Goal: Task Accomplishment & Management: Manage account settings

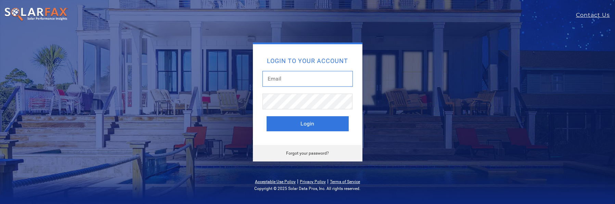
click at [299, 78] on input "text" at bounding box center [307, 79] width 90 height 16
type input "[EMAIL_ADDRESS][DOMAIN_NAME]"
click at [266, 116] on button "Login" at bounding box center [307, 123] width 82 height 15
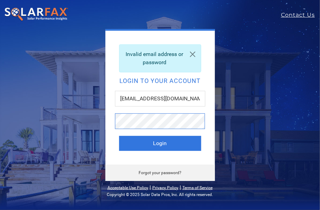
click at [119, 136] on button "Login" at bounding box center [160, 143] width 82 height 15
click at [145, 173] on link "Forgot your password?" at bounding box center [160, 173] width 43 height 5
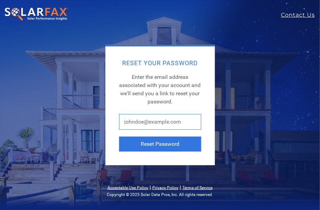
click at [167, 121] on input "text" at bounding box center [160, 122] width 82 height 16
type input "[EMAIL_ADDRESS][DOMAIN_NAME]"
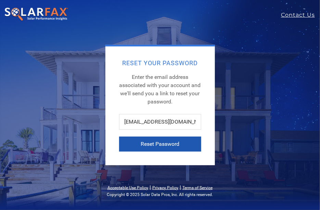
click at [142, 142] on button "Reset Password" at bounding box center [160, 144] width 82 height 15
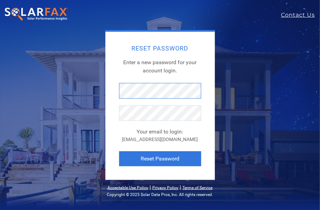
click at [109, 89] on div "Reset Password Enter a new password for your account login. Your email to login…" at bounding box center [159, 106] width 109 height 148
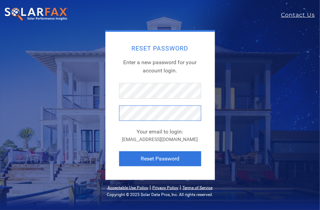
click at [119, 152] on button "Reset Password" at bounding box center [160, 159] width 82 height 15
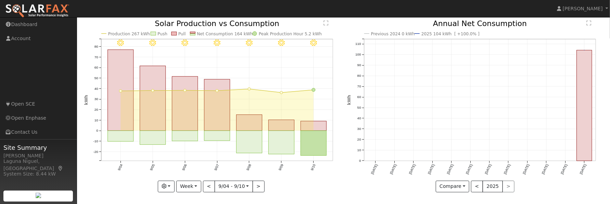
scroll to position [50, 0]
click at [319, 184] on button "<" at bounding box center [477, 185] width 12 height 12
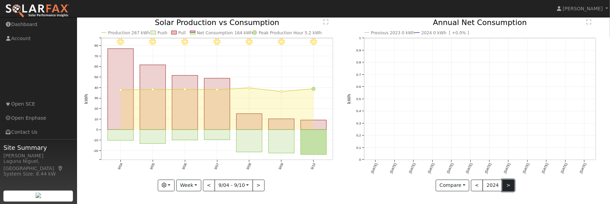
click at [319, 183] on button ">" at bounding box center [508, 185] width 12 height 12
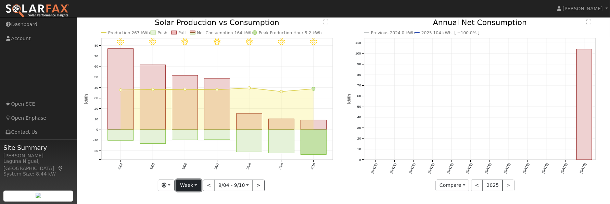
click at [197, 185] on button "Week" at bounding box center [188, 185] width 25 height 12
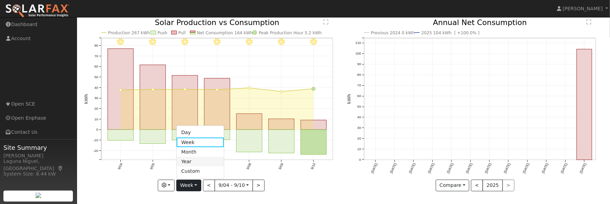
click at [198, 160] on link "Year" at bounding box center [200, 162] width 48 height 10
type input "[DATE]"
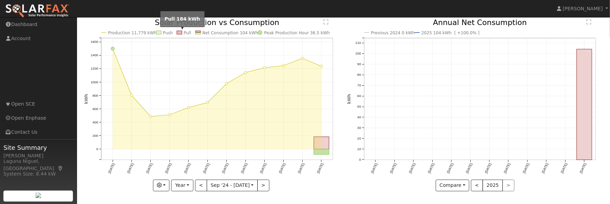
click at [179, 31] on rect at bounding box center [179, 32] width 5 height 3
click at [199, 32] on rect at bounding box center [197, 32] width 5 height 1
click at [319, 184] on button "<" at bounding box center [477, 185] width 12 height 12
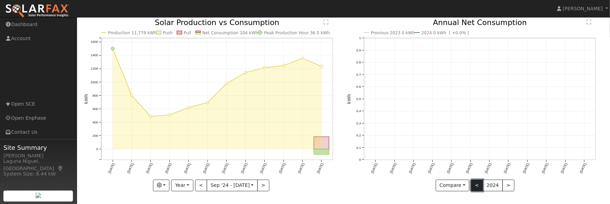
click at [319, 184] on button "<" at bounding box center [477, 185] width 12 height 12
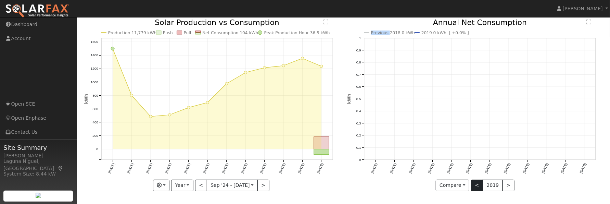
click at [319, 184] on div at bounding box center [475, 105] width 256 height 172
click at [319, 184] on button "<" at bounding box center [477, 185] width 12 height 12
click at [319, 184] on button ">" at bounding box center [508, 185] width 12 height 12
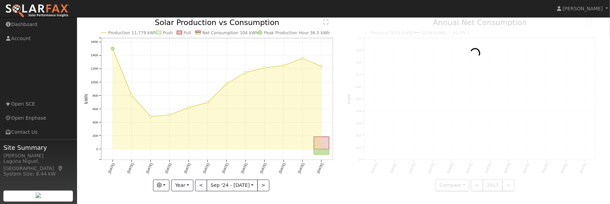
click at [319, 184] on div at bounding box center [475, 105] width 256 height 172
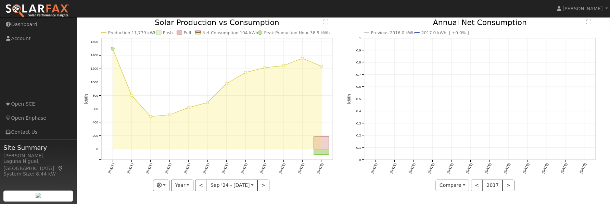
click at [319, 184] on div at bounding box center [475, 105] width 256 height 172
click at [319, 184] on button ">" at bounding box center [508, 185] width 12 height 12
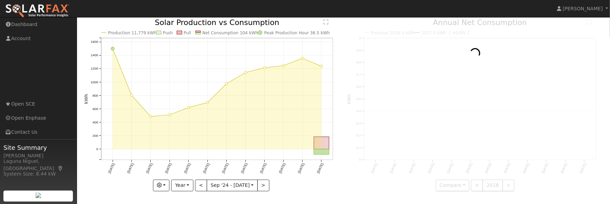
click at [319, 184] on div at bounding box center [475, 105] width 256 height 172
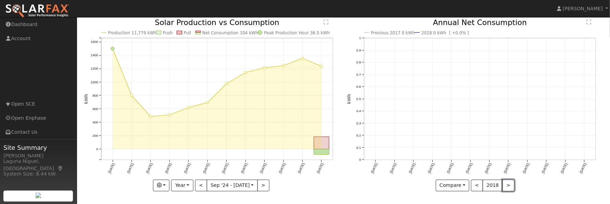
click at [319, 184] on button ">" at bounding box center [508, 185] width 12 height 12
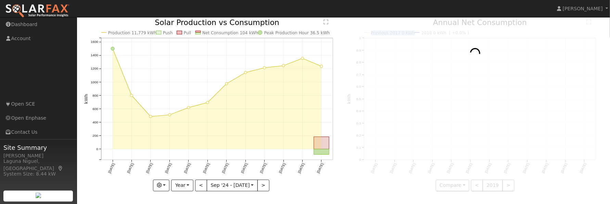
click at [319, 184] on div at bounding box center [475, 105] width 256 height 172
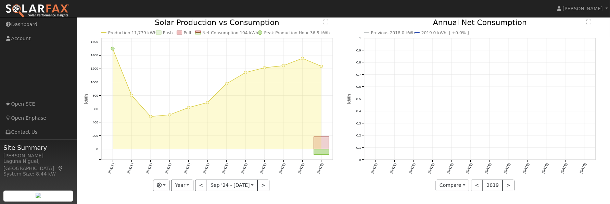
click at [319, 184] on div at bounding box center [475, 105] width 256 height 172
click at [319, 184] on button ">" at bounding box center [508, 185] width 12 height 12
click at [319, 184] on div at bounding box center [475, 105] width 256 height 172
click at [319, 184] on button ">" at bounding box center [508, 185] width 12 height 12
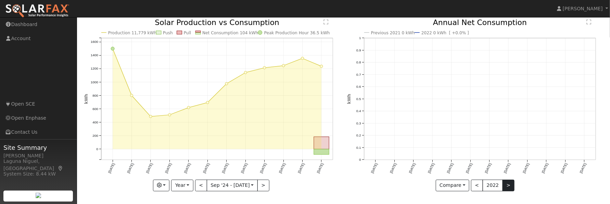
click at [319, 184] on div at bounding box center [475, 105] width 256 height 172
click at [319, 184] on button ">" at bounding box center [508, 185] width 12 height 12
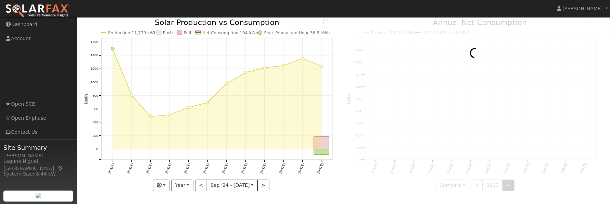
click at [319, 184] on div at bounding box center [475, 105] width 256 height 172
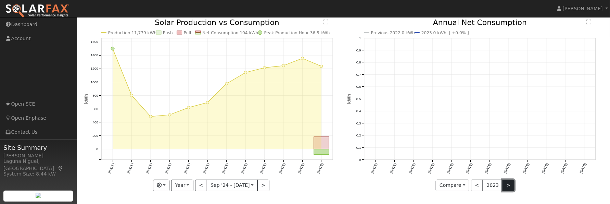
click at [319, 184] on button ">" at bounding box center [508, 185] width 12 height 12
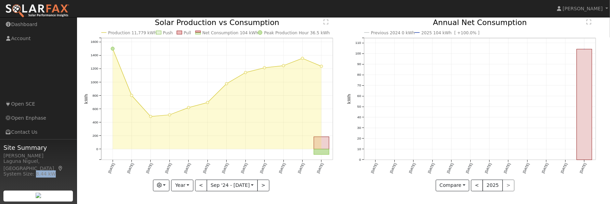
drag, startPoint x: 31, startPoint y: 167, endPoint x: 60, endPoint y: 165, distance: 28.1
click at [60, 170] on div "System Size: 8.44 kW" at bounding box center [38, 173] width 70 height 7
drag, startPoint x: 31, startPoint y: 166, endPoint x: 50, endPoint y: 165, distance: 18.5
click at [50, 170] on div "System Size: 8.44 kW" at bounding box center [38, 173] width 70 height 7
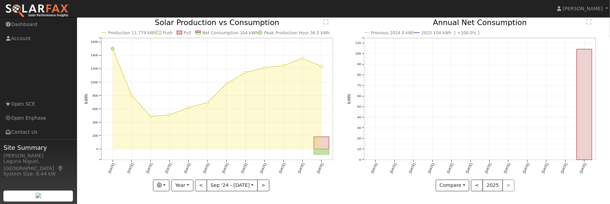
click at [53, 73] on ul "Navigation Dashboard Account Links Open SCE Open Enphase Contact Us" at bounding box center [38, 119] width 77 height 204
drag, startPoint x: 30, startPoint y: 165, endPoint x: 60, endPoint y: 163, distance: 29.5
click at [60, 170] on div "System Size: 8.44 kW" at bounding box center [38, 173] width 70 height 7
click at [57, 170] on div "System Size: 8.44 kW" at bounding box center [38, 173] width 70 height 7
drag, startPoint x: 30, startPoint y: 165, endPoint x: 57, endPoint y: 166, distance: 27.7
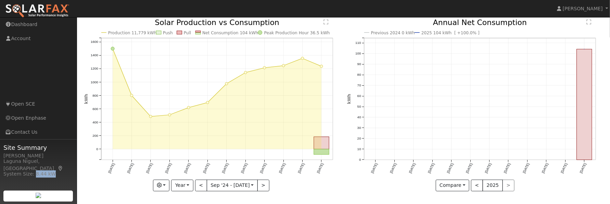
click at [57, 170] on div "System Size: 8.44 kW" at bounding box center [38, 173] width 70 height 7
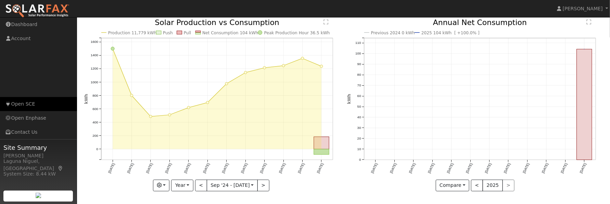
click at [28, 103] on link "Open SCE" at bounding box center [38, 104] width 77 height 14
